Goal: Task Accomplishment & Management: Manage account settings

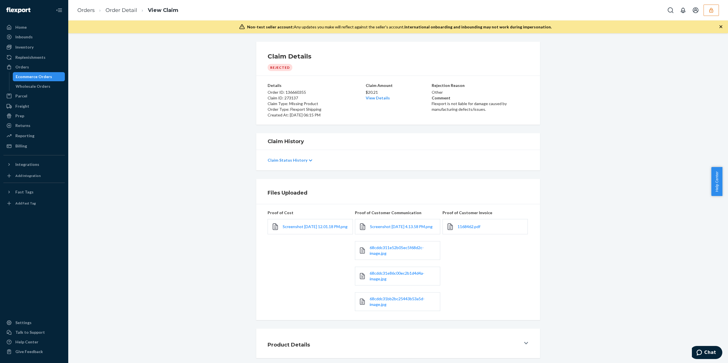
click at [715, 10] on button "button" at bounding box center [710, 10] width 15 height 11
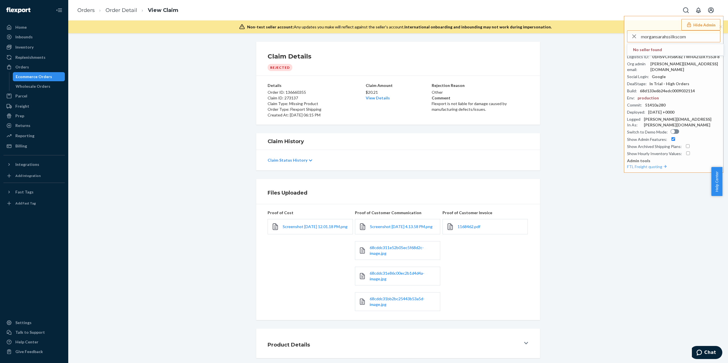
type input "morgansarahssilkscom"
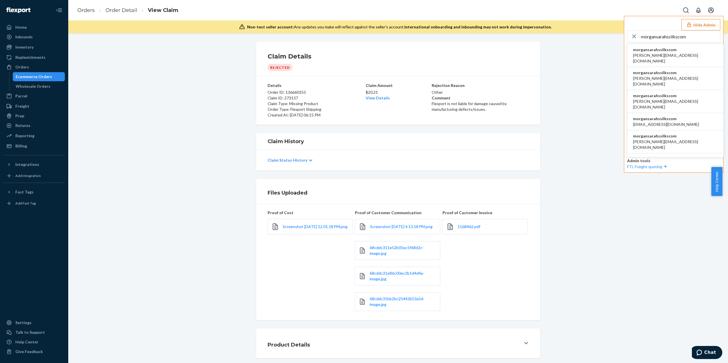
click at [679, 130] on li "morgansarahssilkscom [PERSON_NAME][EMAIL_ADDRESS][DOMAIN_NAME]" at bounding box center [675, 141] width 96 height 23
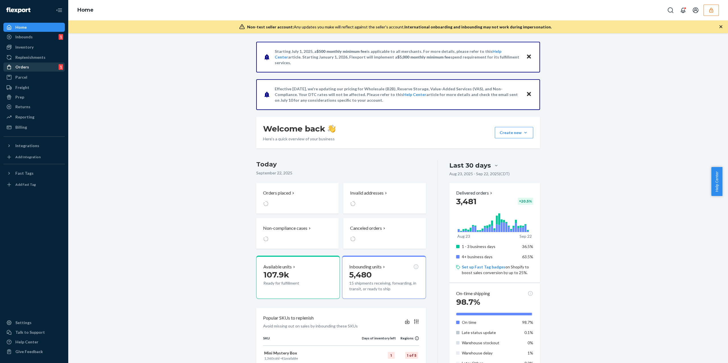
drag, startPoint x: 47, startPoint y: 68, endPoint x: 51, endPoint y: 67, distance: 3.5
click at [47, 68] on div "Orders 1" at bounding box center [34, 67] width 60 height 8
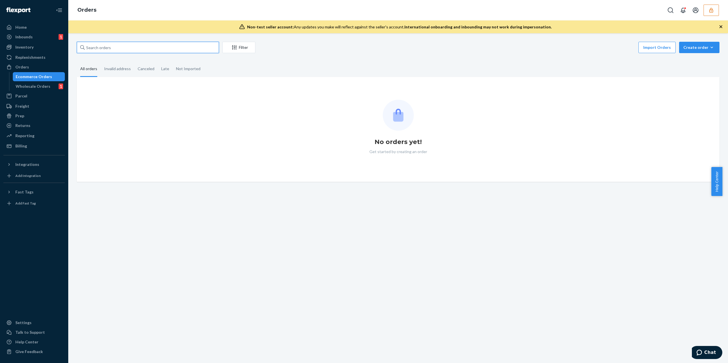
click at [167, 50] on input "text" at bounding box center [148, 47] width 142 height 11
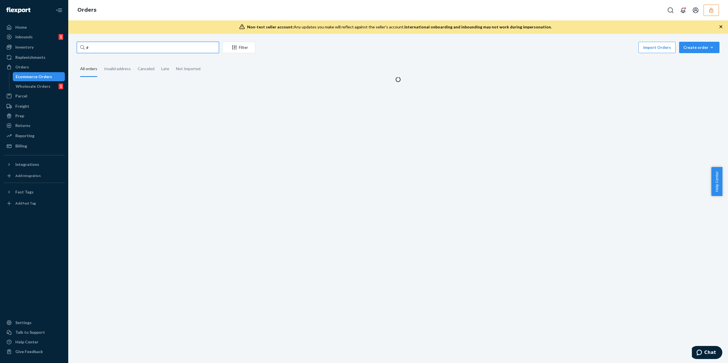
paste input "381244"
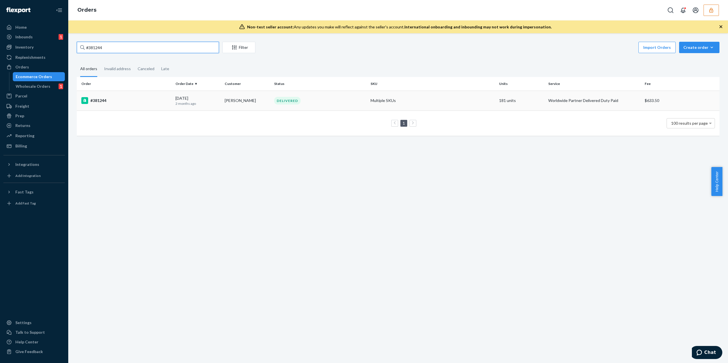
type input "#381244"
click at [129, 98] on div "#381244" at bounding box center [126, 100] width 90 height 7
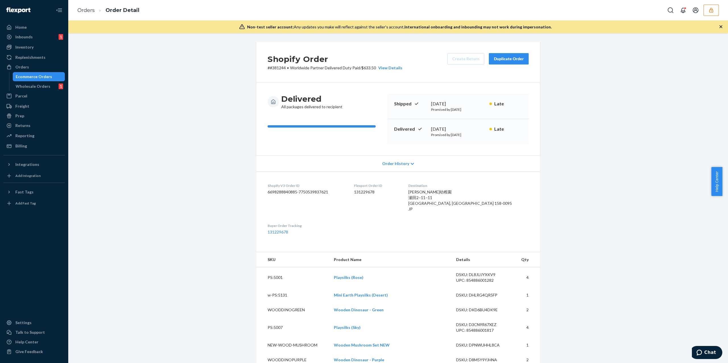
click at [401, 164] on span "Order History" at bounding box center [395, 164] width 27 height 6
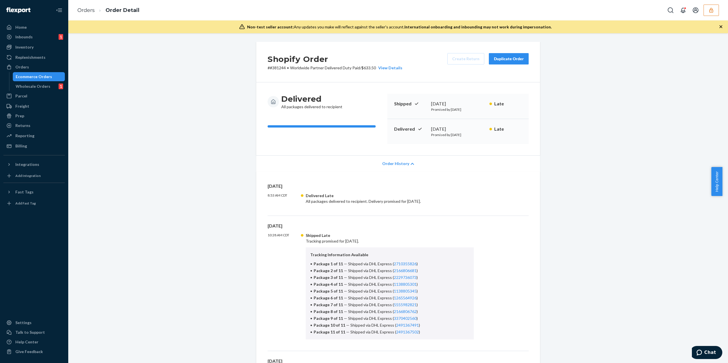
click at [401, 164] on span "Order History" at bounding box center [395, 164] width 27 height 6
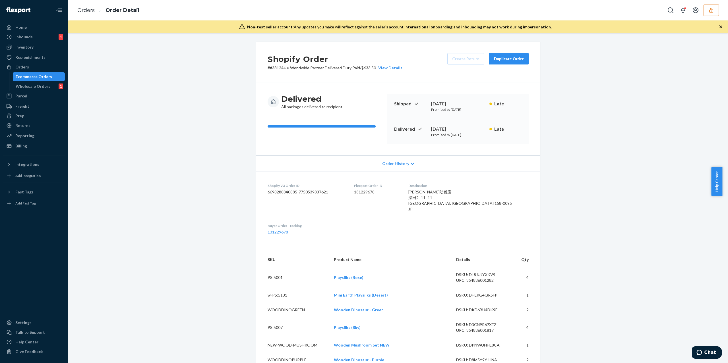
click at [401, 164] on span "Order History" at bounding box center [395, 164] width 27 height 6
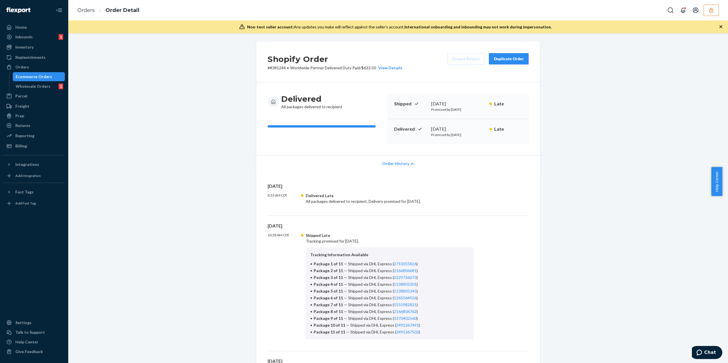
click at [410, 164] on icon at bounding box center [411, 164] width 3 height 4
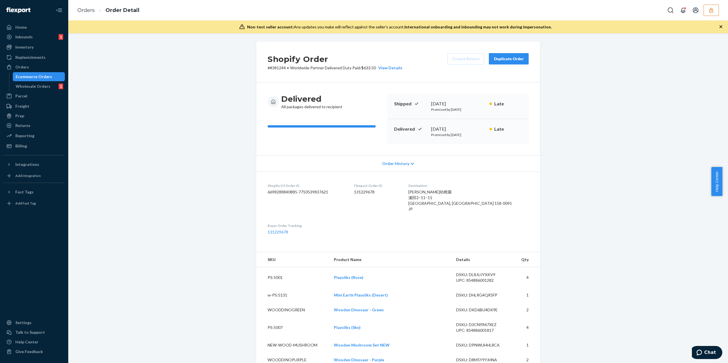
click at [715, 7] on button "button" at bounding box center [710, 10] width 15 height 11
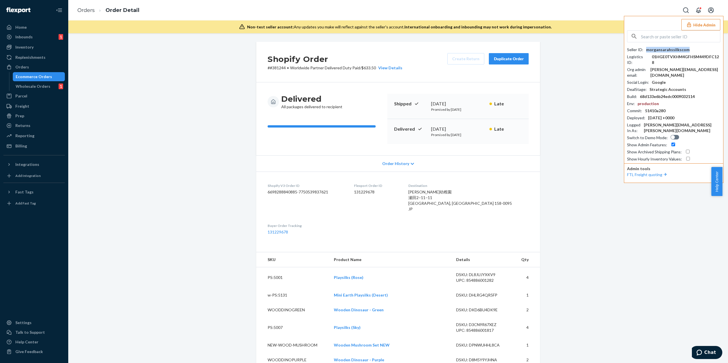
click at [670, 48] on div "morgansarahssilkscom" at bounding box center [667, 50] width 43 height 6
click at [321, 189] on div "Shopify V3 Order ID 6698288840885-7750539837621" at bounding box center [305, 198] width 77 height 31
copy dd "7750539837621"
click at [669, 37] on input "text" at bounding box center [680, 36] width 79 height 11
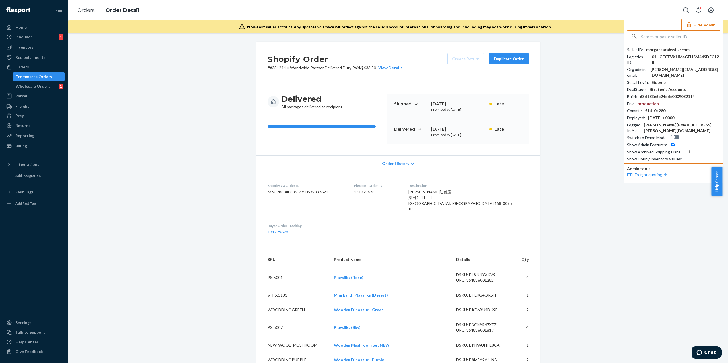
paste input "sfnonboardingglasvinflexportcom"
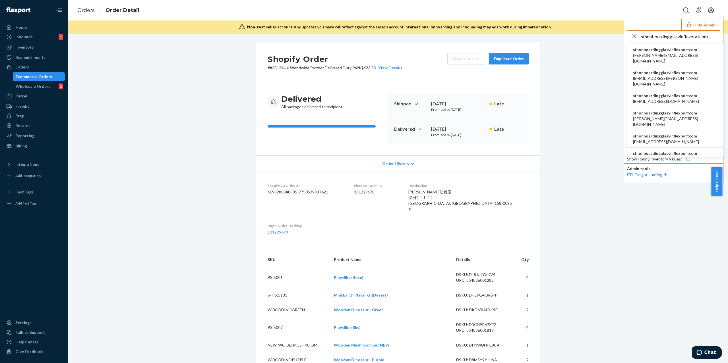
type input "sfnonboardingglasvinflexportcom"
click at [653, 93] on span "sfnonboardingglasvinflexportcom" at bounding box center [666, 96] width 66 height 6
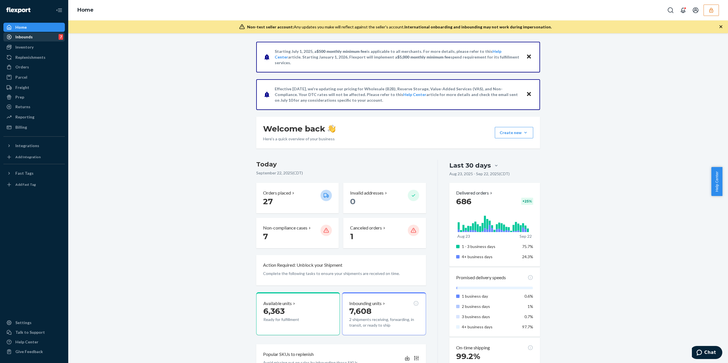
click at [33, 35] on div "Inbounds 7" at bounding box center [34, 37] width 60 height 8
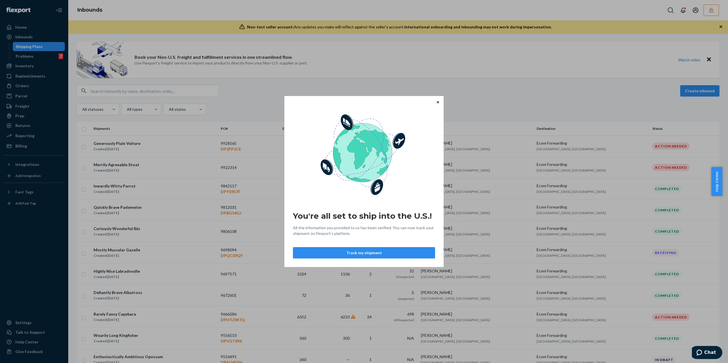
click at [438, 100] on icon "Close" at bounding box center [438, 101] width 2 height 3
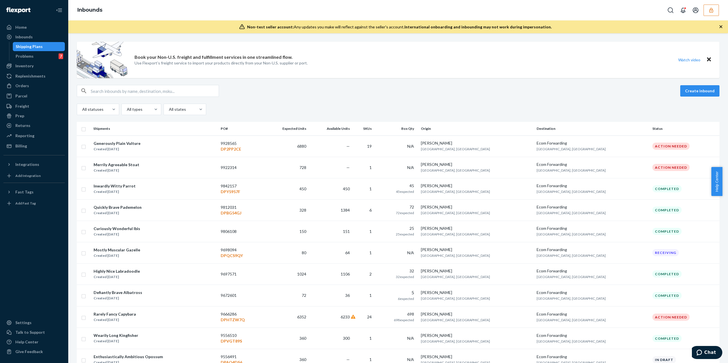
click at [29, 141] on ul "Home Inbounds Shipping Plans Problems 7 Inventory Products Replenishments Order…" at bounding box center [33, 87] width 61 height 128
click at [29, 144] on div "Billing" at bounding box center [34, 146] width 60 height 8
